Goal: Find specific page/section: Find specific page/section

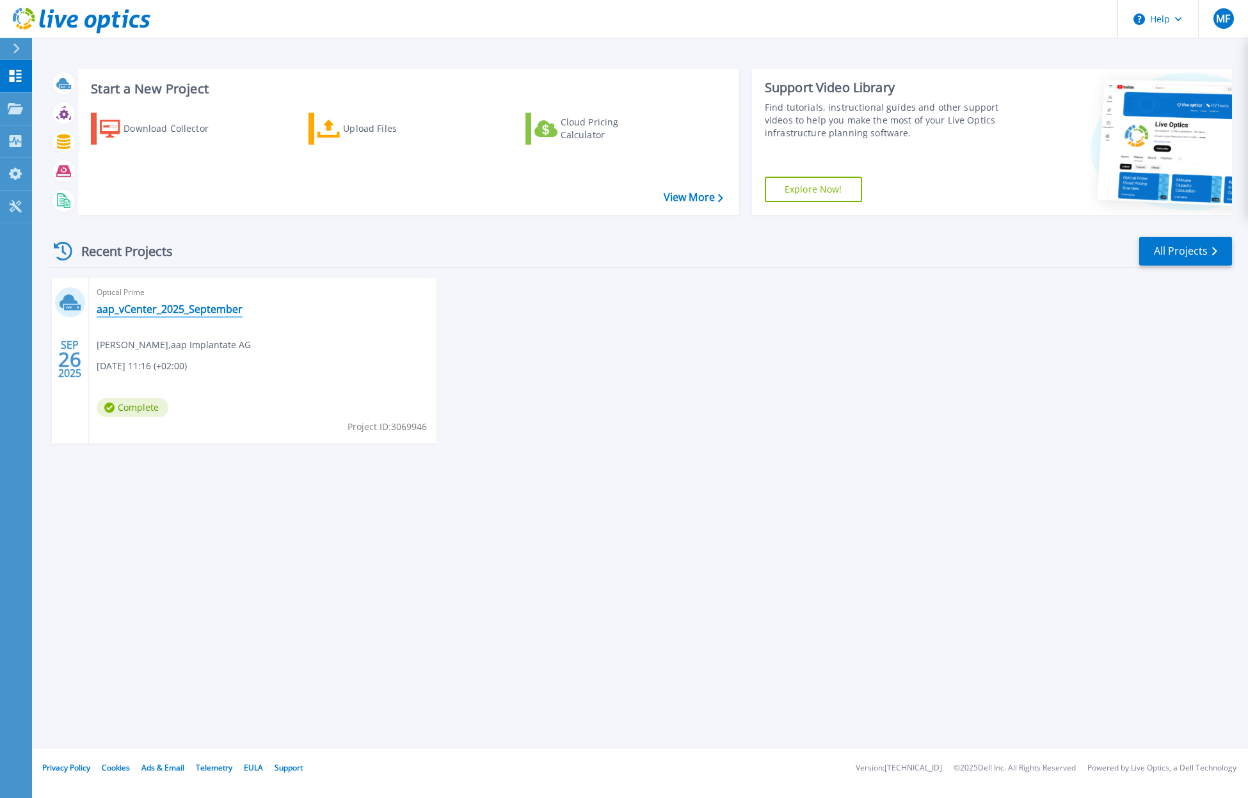
click at [189, 312] on link "aap_vCenter_2025_September" at bounding box center [170, 309] width 146 height 13
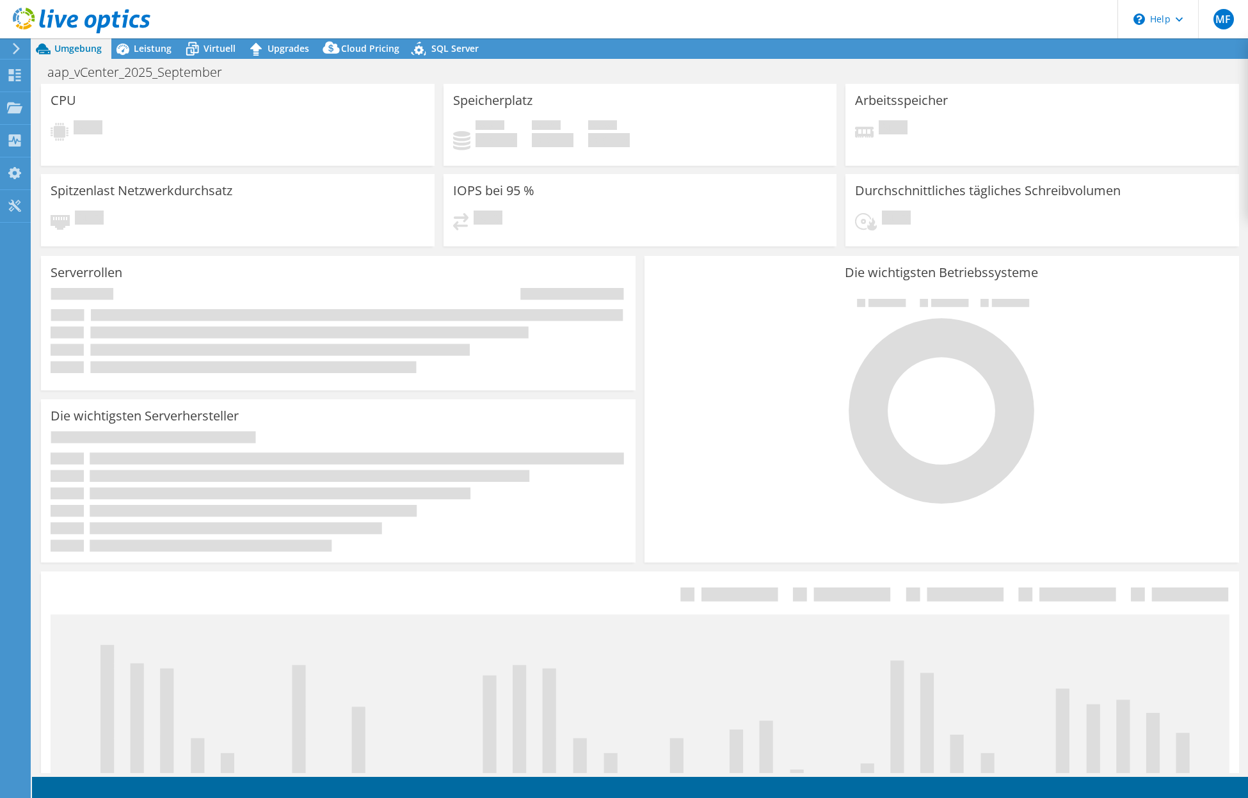
select select "USD"
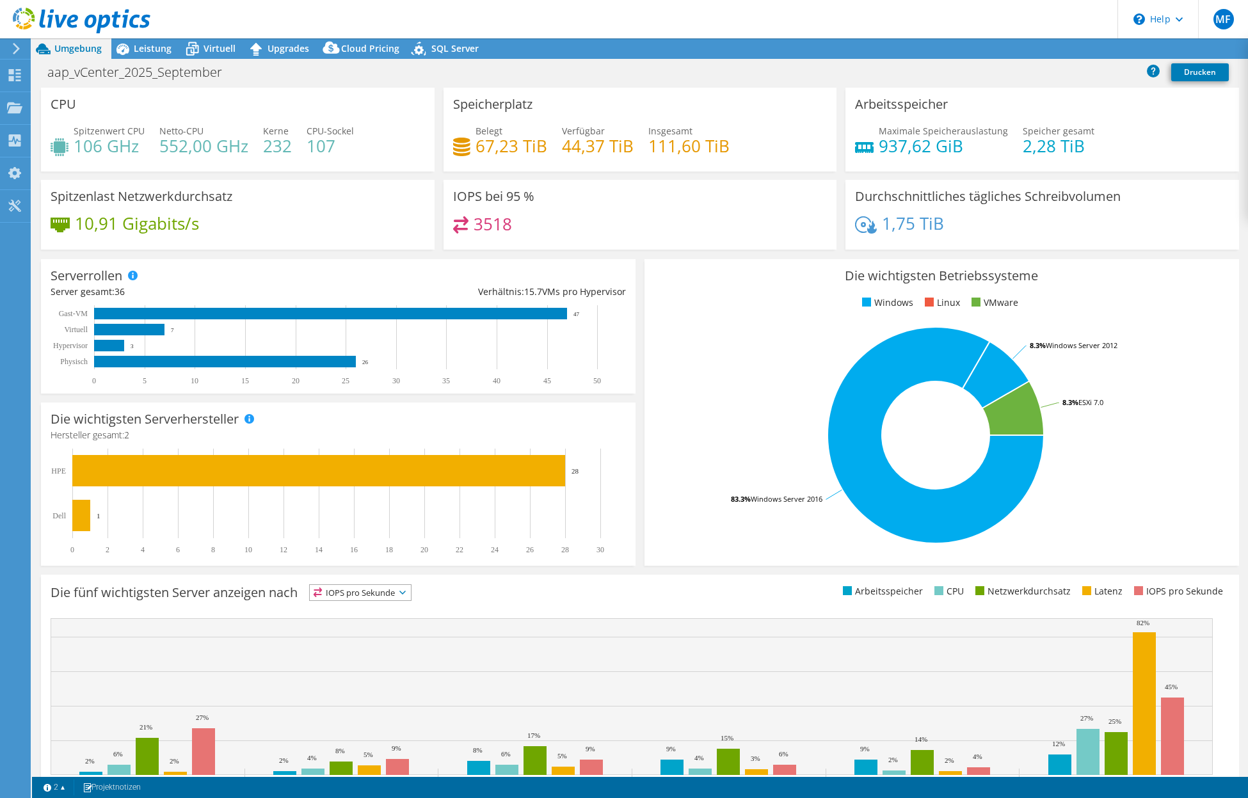
click at [640, 272] on div "Die wichtigsten Betriebssysteme Windows Linux VMware 83.3% Windows Server 2016 …" at bounding box center [941, 412] width 603 height 315
click at [987, 73] on div "aap_vCenter_2025_September Drucken" at bounding box center [640, 72] width 1216 height 24
click at [996, 52] on link "Reports" at bounding box center [1001, 49] width 61 height 20
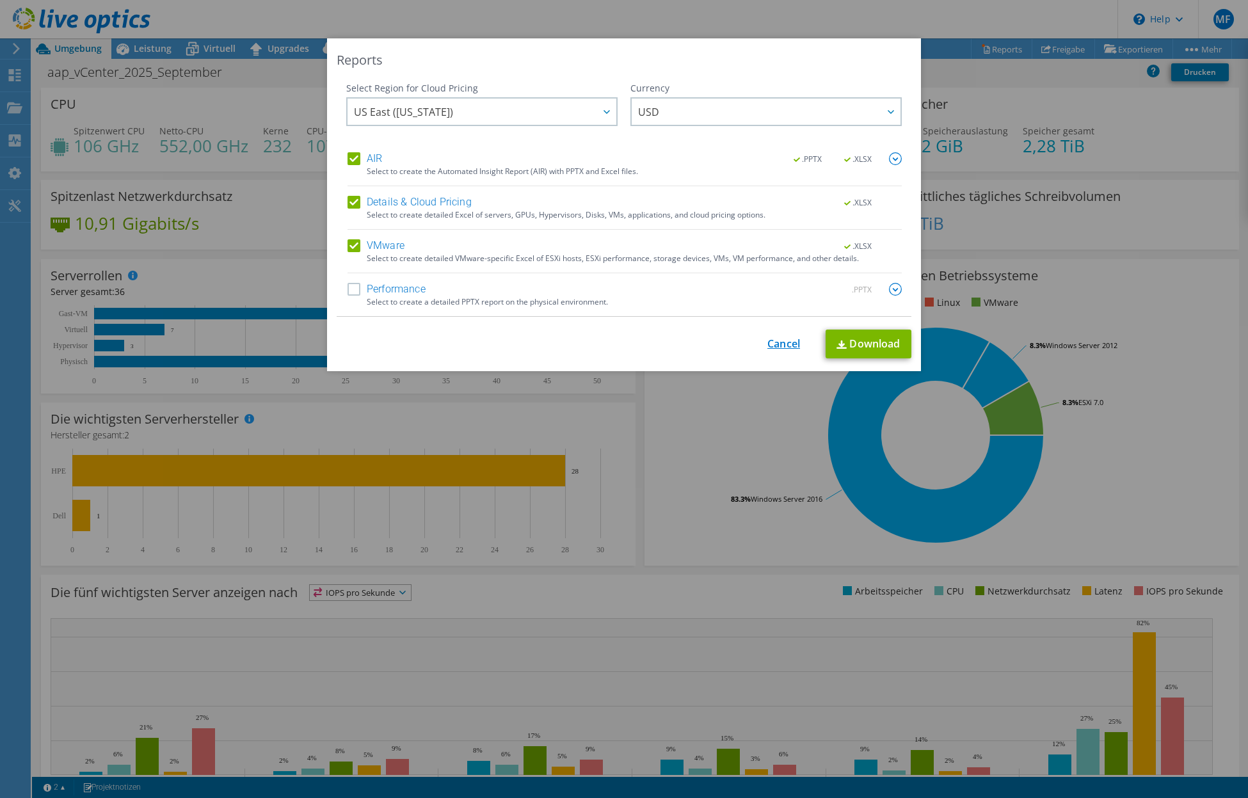
click at [782, 339] on link "Cancel" at bounding box center [783, 344] width 33 height 12
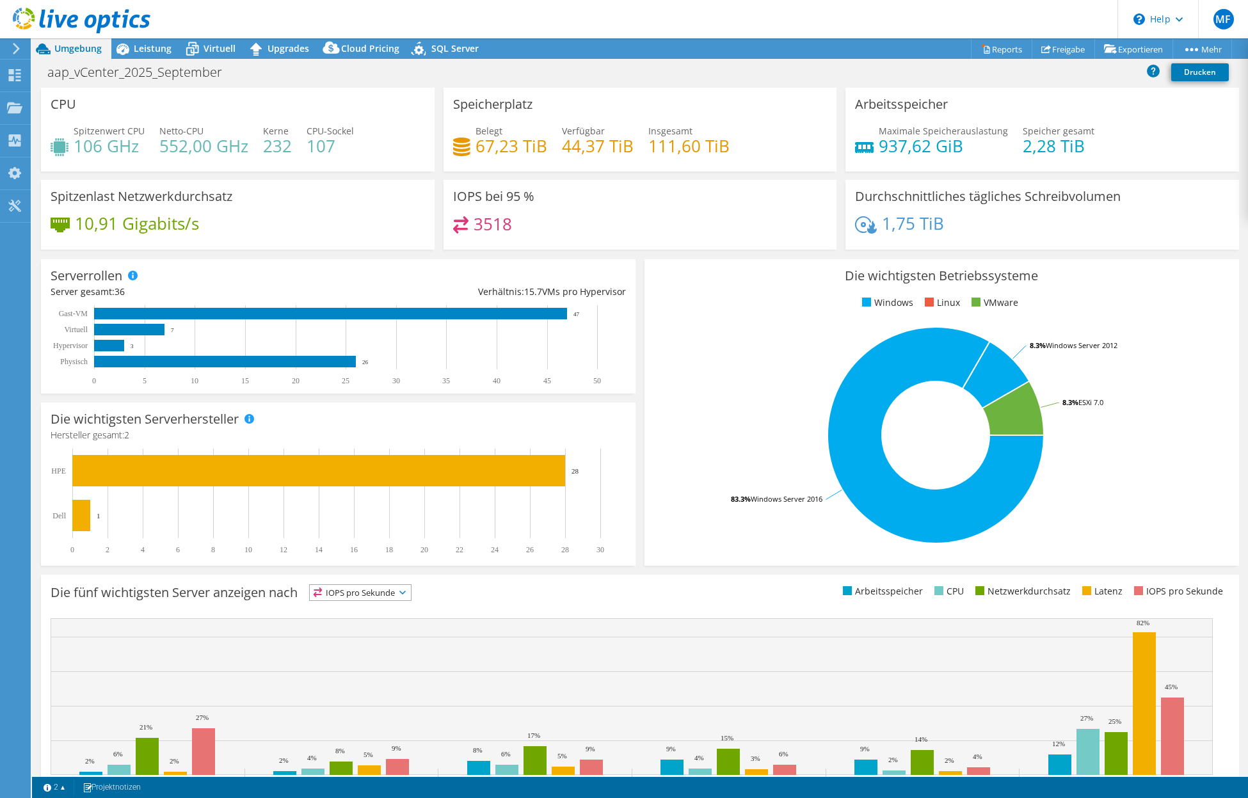
click at [633, 276] on div "Serverrollen Physische Server repräsentieren Bare-Metal-Server, die Ziel des Co…" at bounding box center [337, 326] width 603 height 143
click at [239, 216] on div "Spitzenlast Netzwerkdurchsatz 10,91 Gigabits/s" at bounding box center [238, 215] width 394 height 70
click at [275, 215] on div "Spitzenlast Netzwerkdurchsatz 10,91 Gigabits/s" at bounding box center [238, 215] width 394 height 70
click at [434, 209] on div "Spitzenlast Netzwerkdurchsatz 10,91 Gigabits/s" at bounding box center [237, 215] width 403 height 70
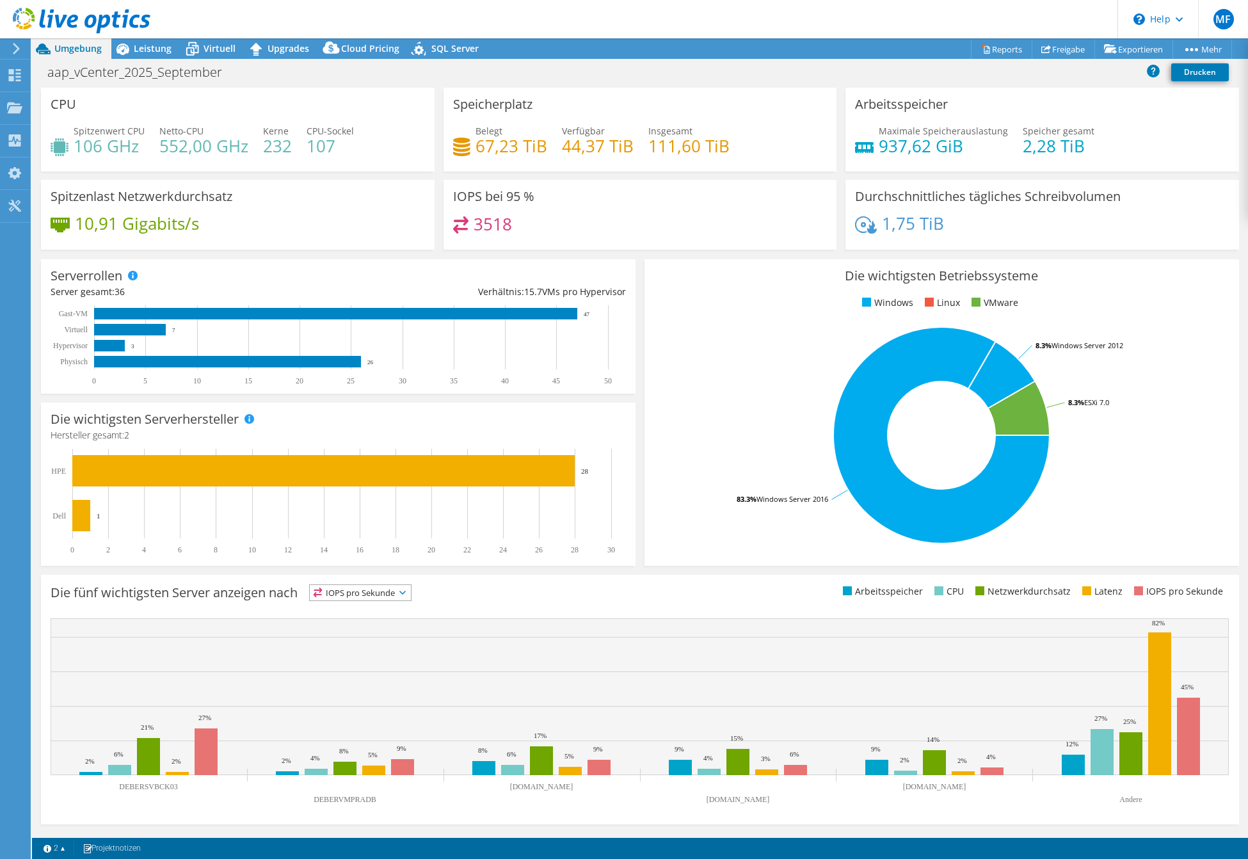
click at [1053, 76] on div "aap_vCenter_2025_September Drucken" at bounding box center [640, 72] width 1216 height 24
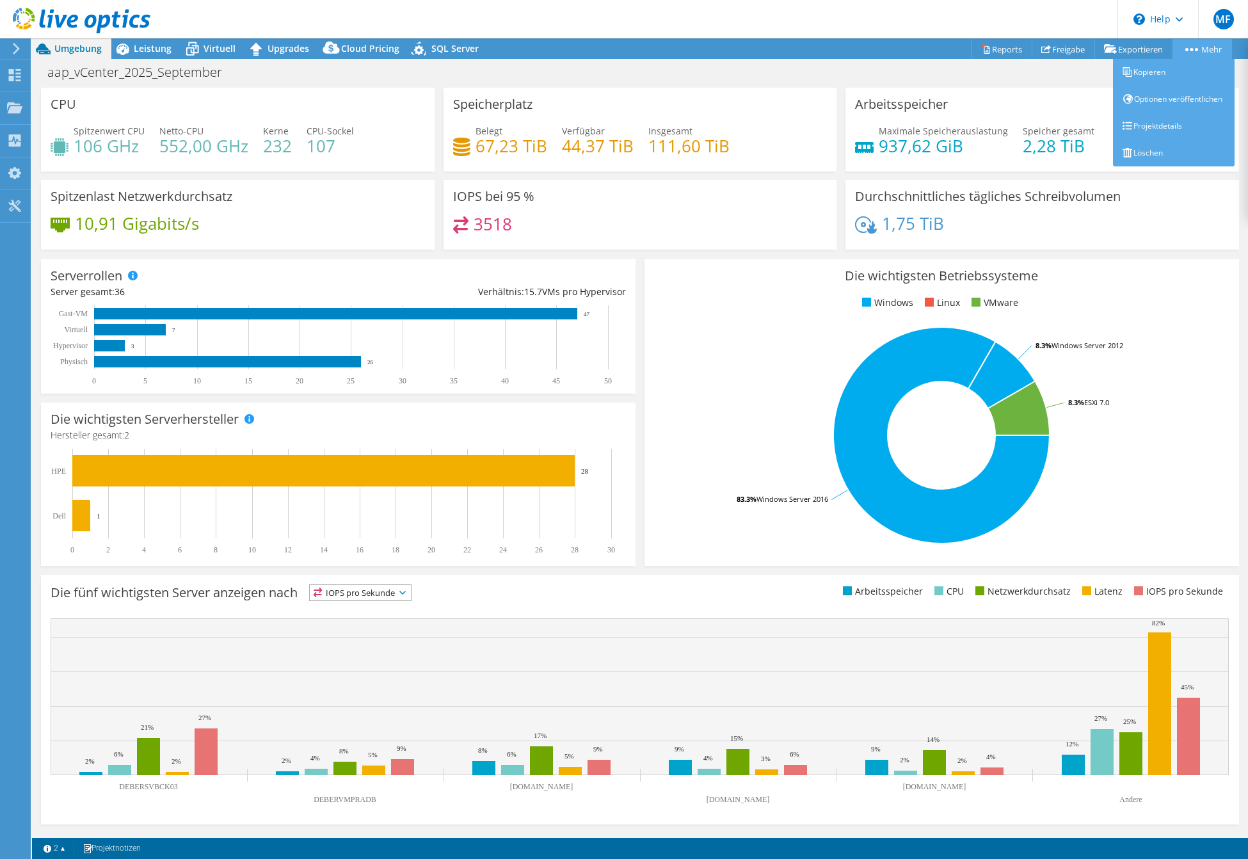
click at [1201, 49] on link "Mehr" at bounding box center [1202, 49] width 60 height 20
click at [1190, 49] on circle at bounding box center [1191, 49] width 3 height 3
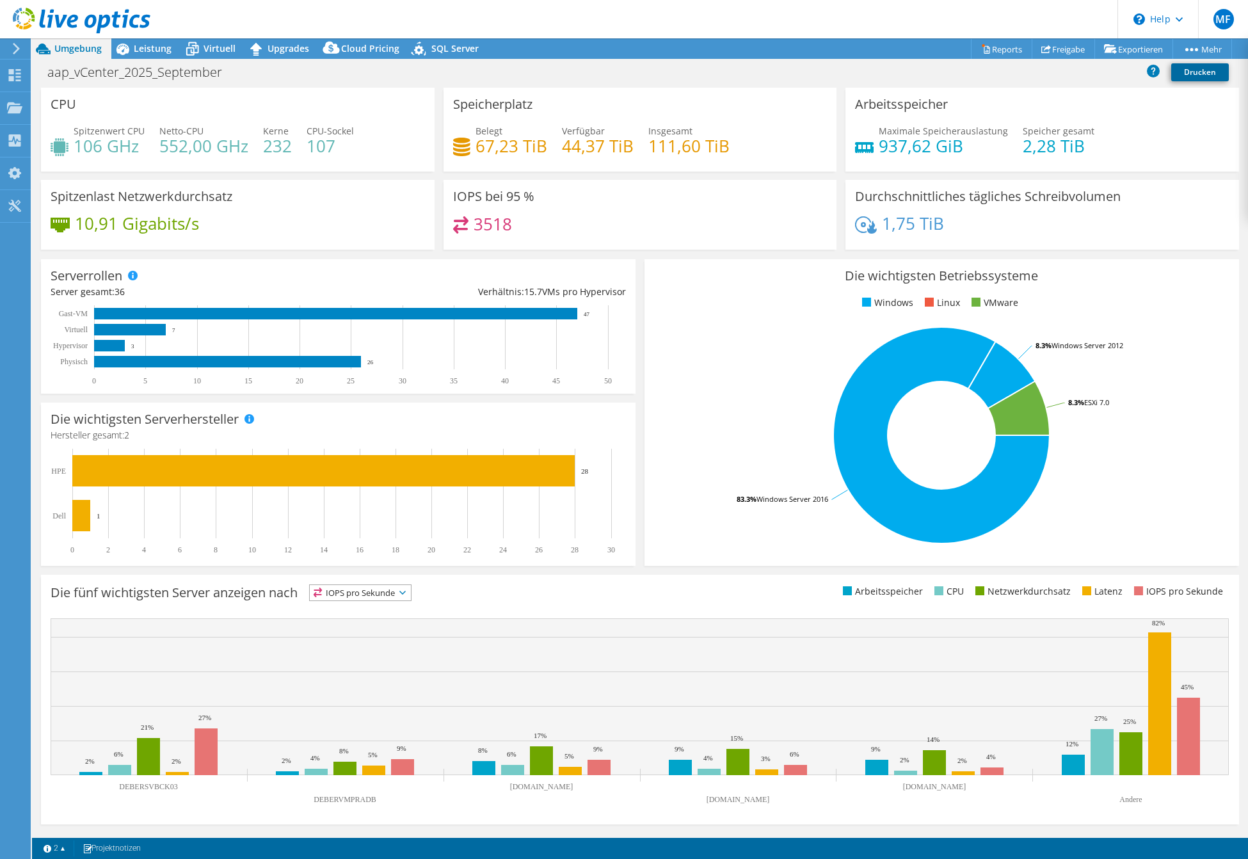
click at [1198, 74] on link "Drucken" at bounding box center [1200, 72] width 58 height 18
